Goal: Task Accomplishment & Management: Manage account settings

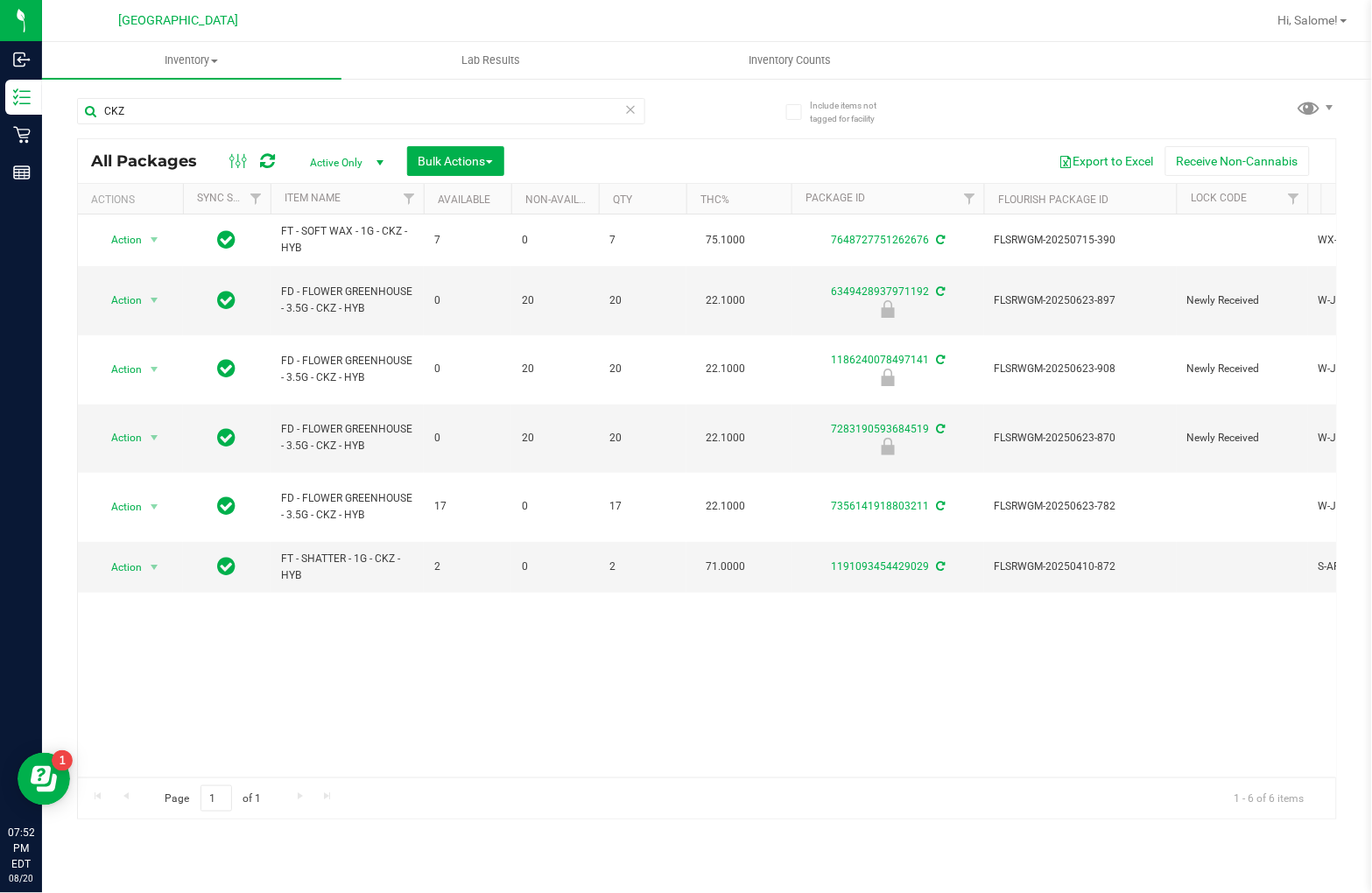
click at [320, 103] on input "CKZ" at bounding box center [361, 110] width 568 height 27
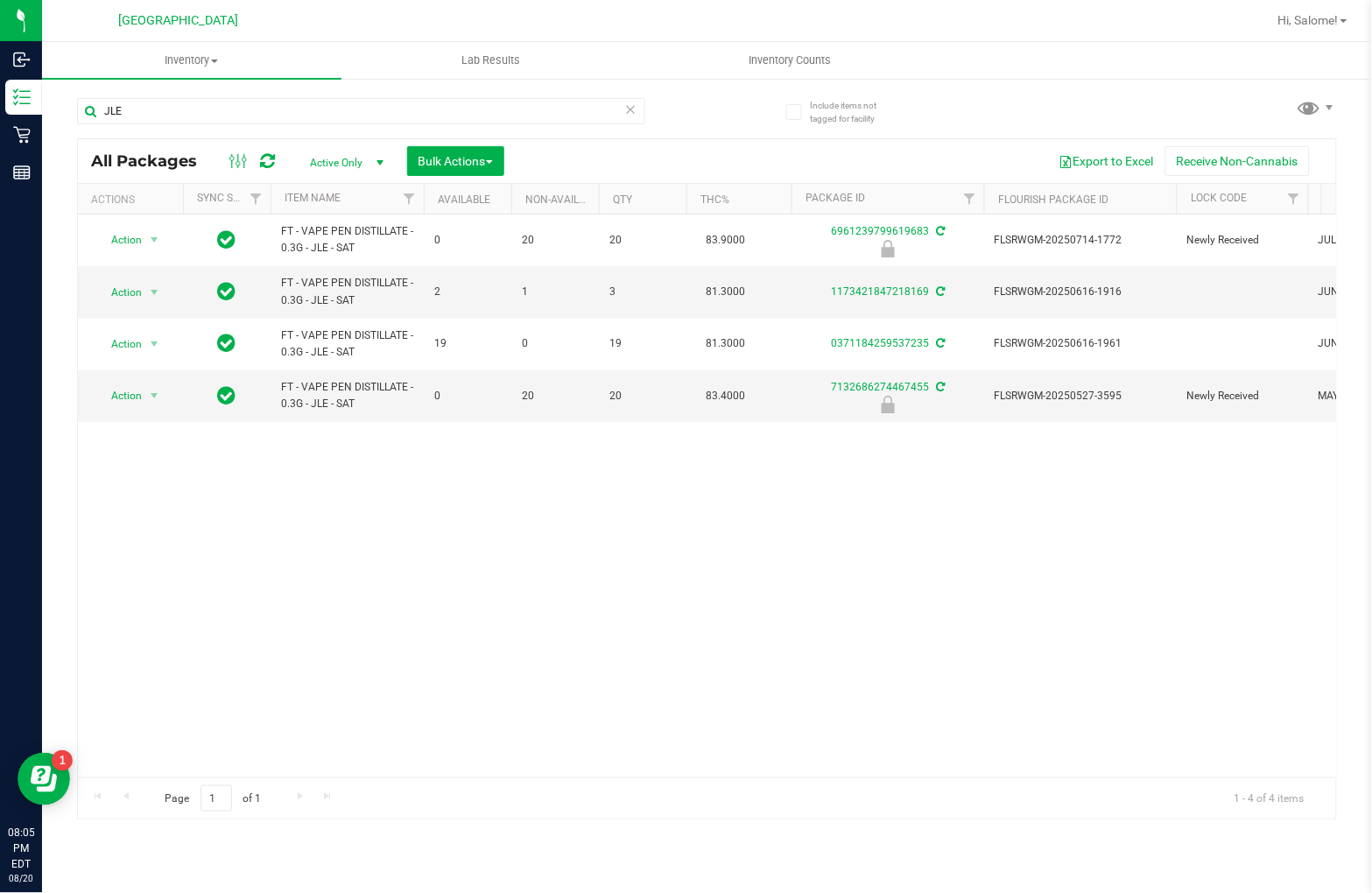
type input "JLE"
drag, startPoint x: 1314, startPoint y: 37, endPoint x: 1316, endPoint y: 27, distance: 10.2
click at [1316, 35] on div "Hi, Salome!" at bounding box center [1315, 20] width 97 height 34
click at [1316, 27] on span "Hi, Salome!" at bounding box center [1308, 19] width 61 height 14
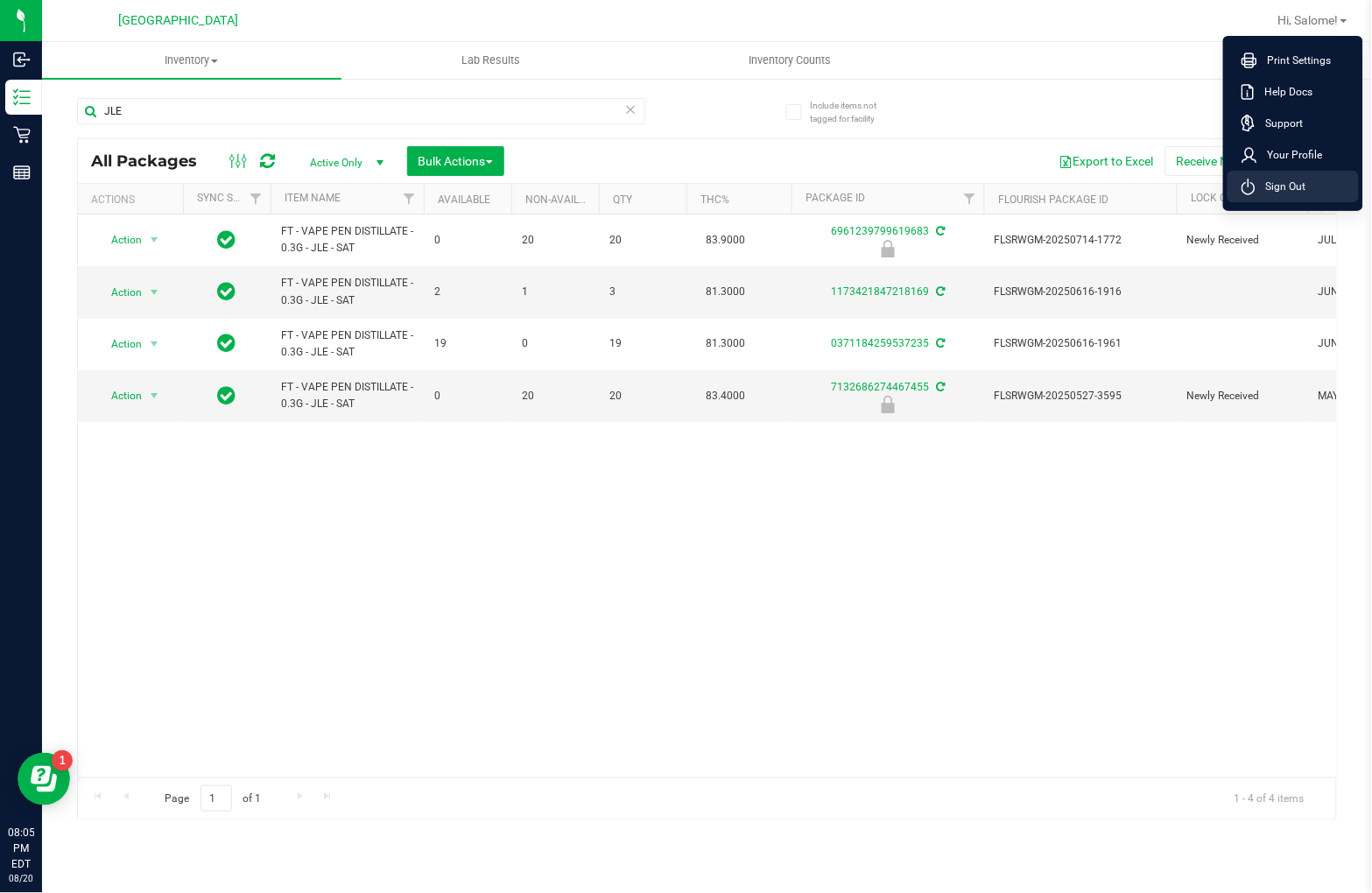
click at [1303, 184] on span "Sign Out" at bounding box center [1280, 186] width 51 height 17
